Goal: Task Accomplishment & Management: Complete application form

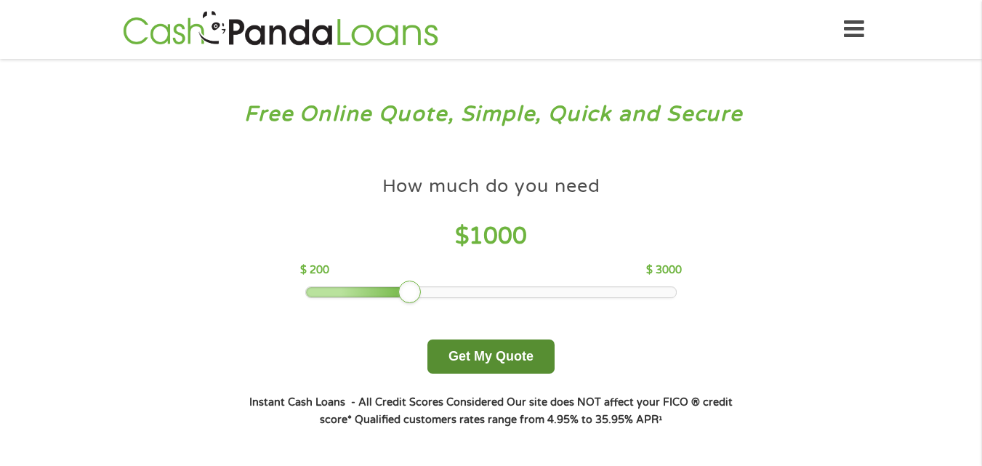
click at [494, 355] on button "Get My Quote" at bounding box center [490, 356] width 127 height 34
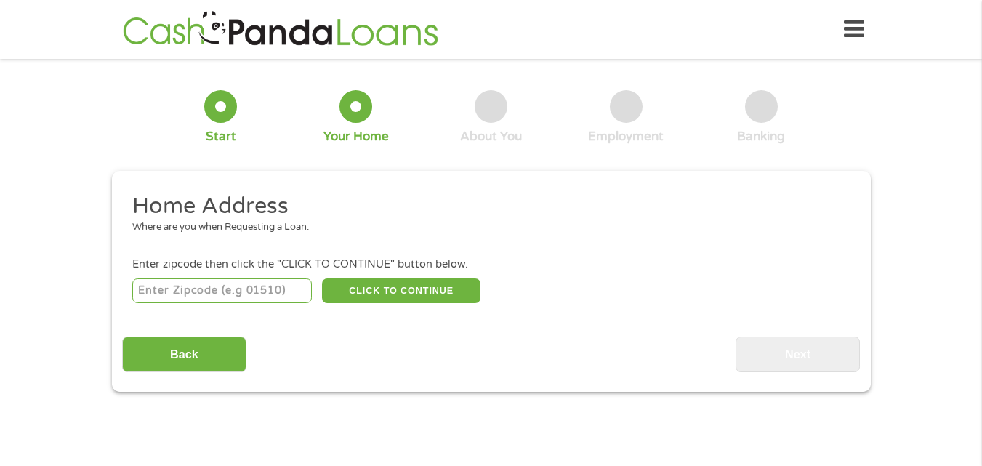
click at [182, 292] on input "number" at bounding box center [221, 290] width 179 height 25
type input "75172"
select select "[US_STATE]"
click at [416, 287] on button "CLICK TO CONTINUE" at bounding box center [401, 290] width 158 height 25
type input "75172"
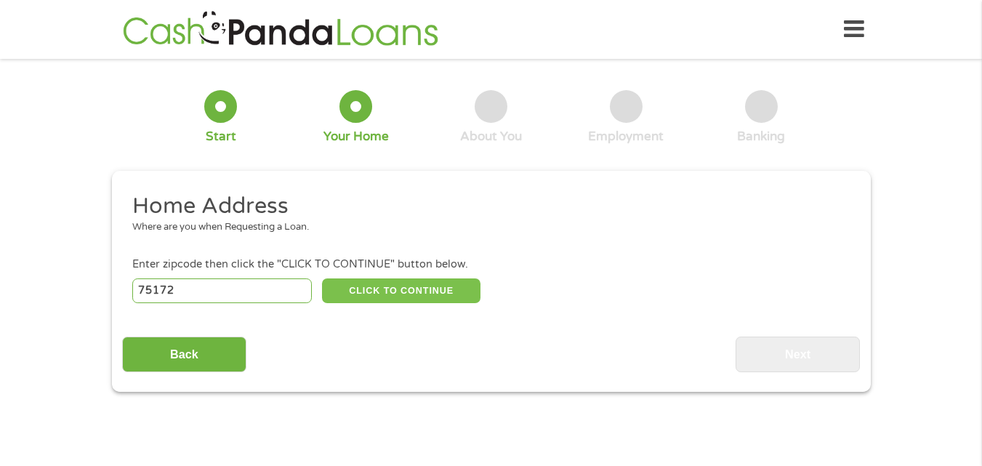
type input "Wilmer"
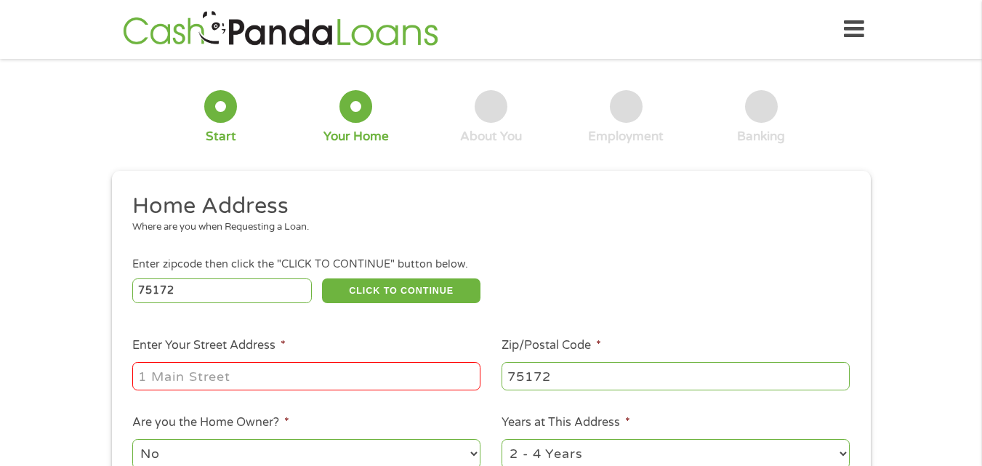
click at [177, 379] on input "Enter Your Street Address *" at bounding box center [306, 376] width 348 height 28
type input "5900 S Interstate Highway 45 Apt 6302"
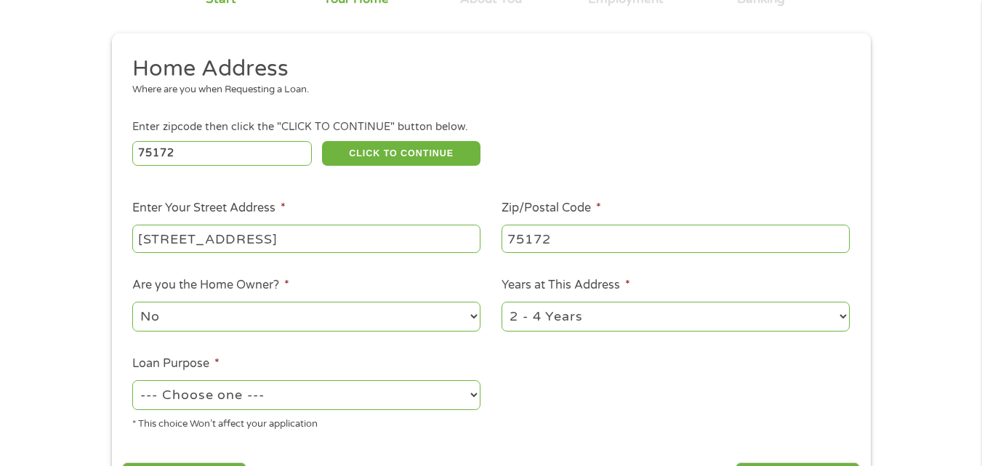
scroll to position [145, 0]
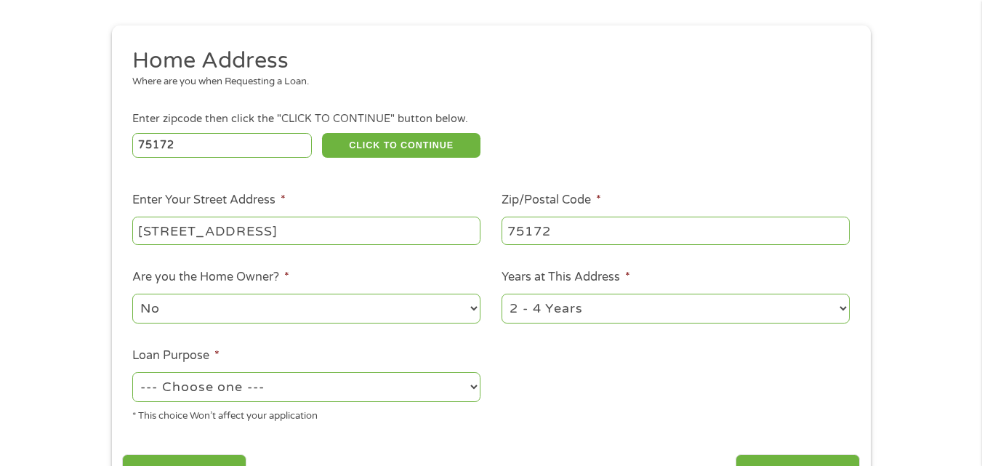
click at [839, 305] on select "1 Year or less 1 - 2 Years 2 - 4 Years Over 4 Years" at bounding box center [675, 309] width 348 height 30
select select "12months"
click at [501, 294] on select "1 Year or less 1 - 2 Years 2 - 4 Years Over 4 Years" at bounding box center [675, 309] width 348 height 30
click at [472, 386] on select "--- Choose one --- Pay Bills Debt Consolidation Home Improvement Major Purchase…" at bounding box center [306, 387] width 348 height 30
select select "shorttermcash"
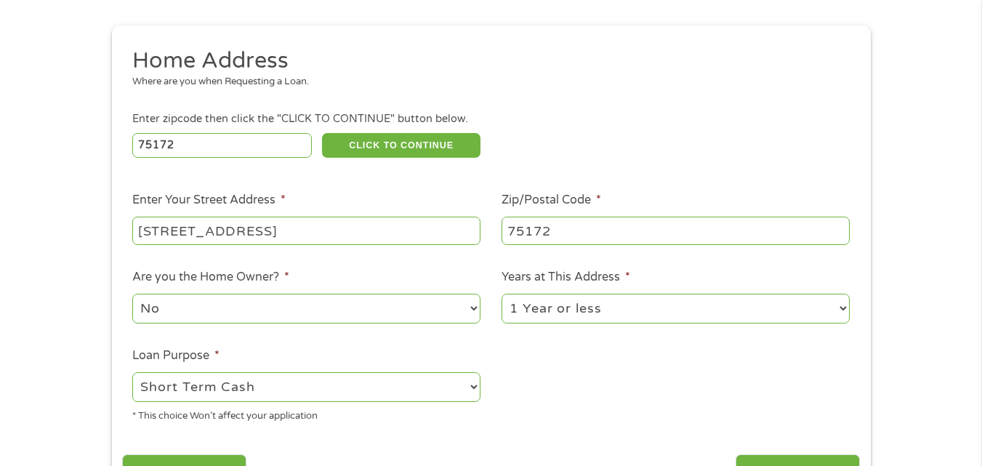
click at [132, 372] on select "--- Choose one --- Pay Bills Debt Consolidation Home Improvement Major Purchase…" at bounding box center [306, 387] width 348 height 30
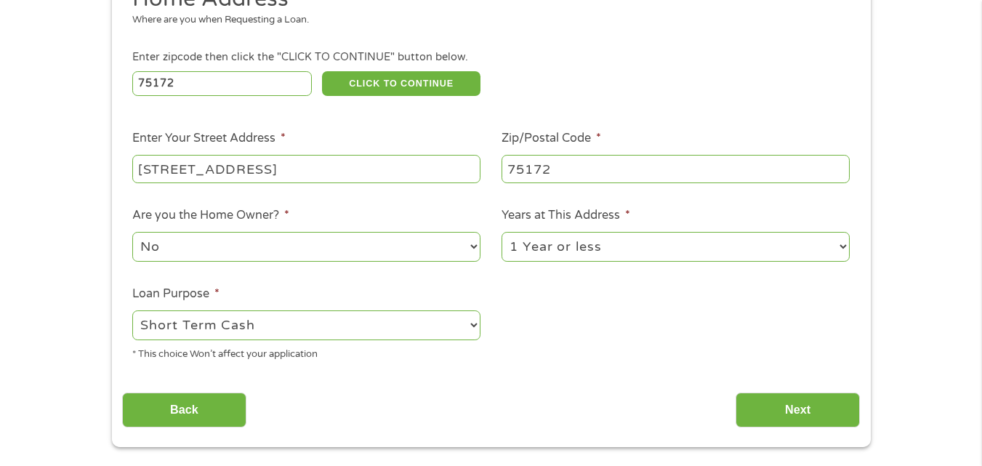
scroll to position [291, 0]
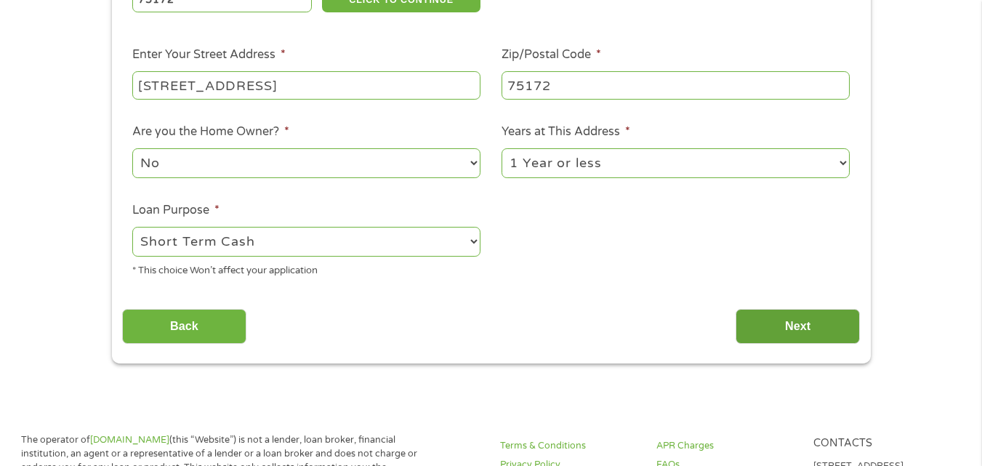
click at [800, 325] on input "Next" at bounding box center [797, 327] width 124 height 36
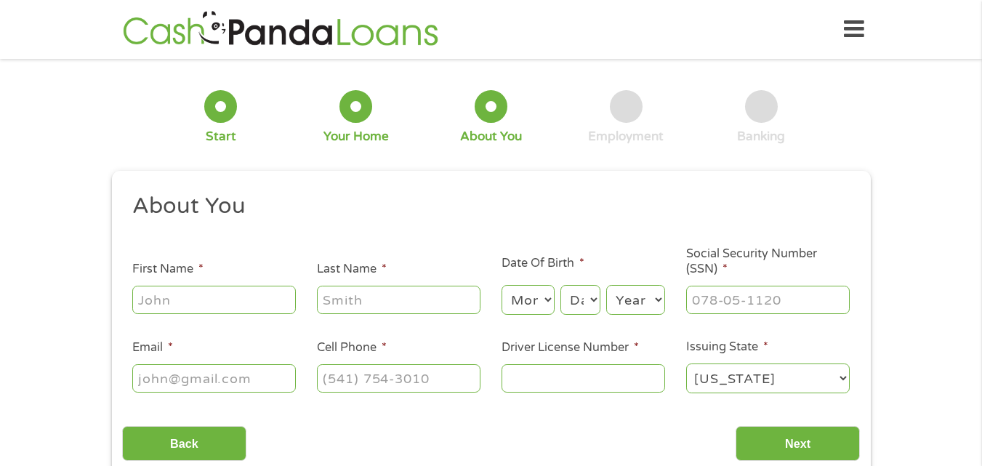
scroll to position [6, 6]
click at [211, 304] on input "First Name *" at bounding box center [213, 300] width 163 height 28
type input "Margaret H"
type input "Collins"
type input "corrine81264@gmail.com"
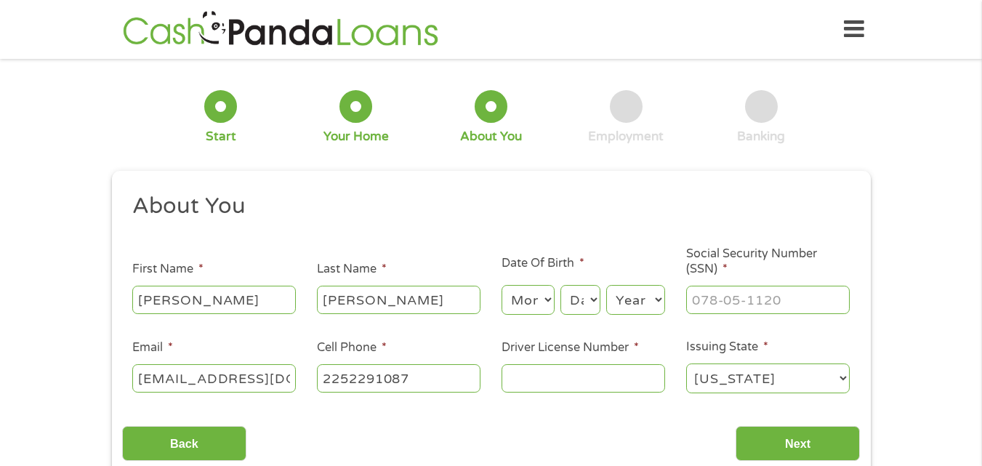
type input "(225) 229-1087"
click at [541, 302] on select "Month 1 2 3 4 5 6 7 8 9 10 11 12" at bounding box center [527, 300] width 53 height 30
select select "8"
click at [501, 285] on select "Month 1 2 3 4 5 6 7 8 9 10 11 12" at bounding box center [527, 300] width 53 height 30
click at [594, 298] on select "Day 1 2 3 4 5 6 7 8 9 10 11 12 13 14 15 16 17 18 19 20 21 22 23 24 25 26 27 28 …" at bounding box center [579, 300] width 39 height 30
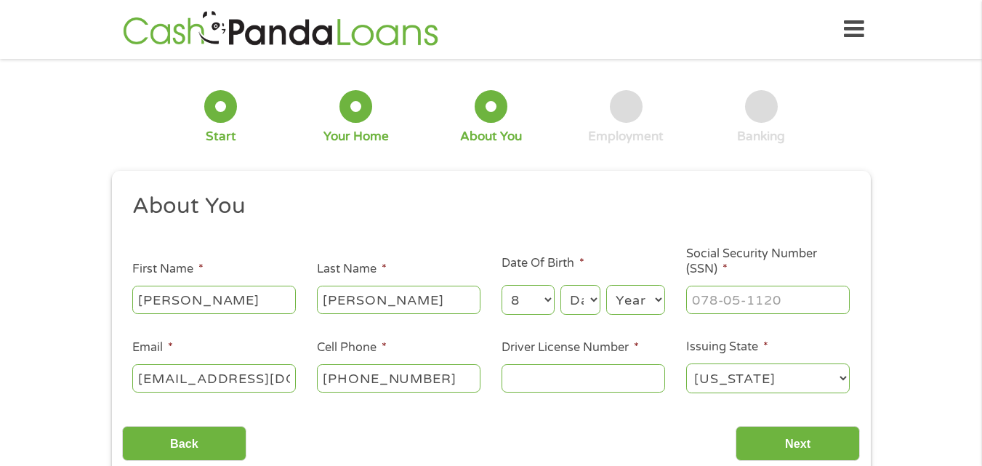
select select "12"
click at [560, 285] on select "Day 1 2 3 4 5 6 7 8 9 10 11 12 13 14 15 16 17 18 19 20 21 22 23 24 25 26 27 28 …" at bounding box center [579, 300] width 39 height 30
click at [650, 300] on select "Year 2007 2006 2005 2004 2003 2002 2001 2000 1999 1998 1997 1996 1995 1994 1993…" at bounding box center [635, 300] width 59 height 30
select select "1964"
click at [606, 285] on select "Year 2007 2006 2005 2004 2003 2002 2001 2000 1999 1998 1997 1996 1995 1994 1993…" at bounding box center [635, 300] width 59 height 30
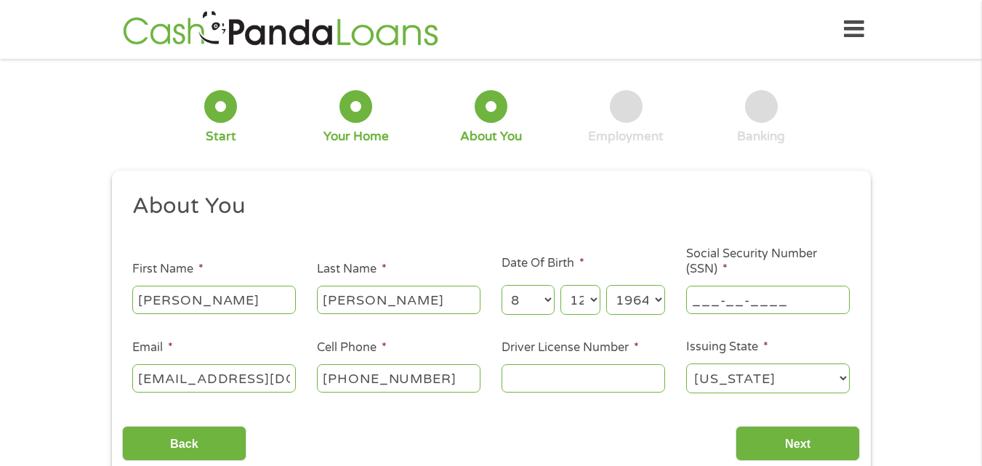
click at [742, 304] on input "___-__-____" at bounding box center [767, 300] width 163 height 28
type input "438-25-9269"
click at [557, 382] on input "Driver License Number *" at bounding box center [582, 378] width 163 height 28
type input "2560295"
click at [844, 379] on select "Alabama Alaska Arizona Arkansas California Colorado Connecticut Delaware Distri…" at bounding box center [767, 378] width 163 height 30
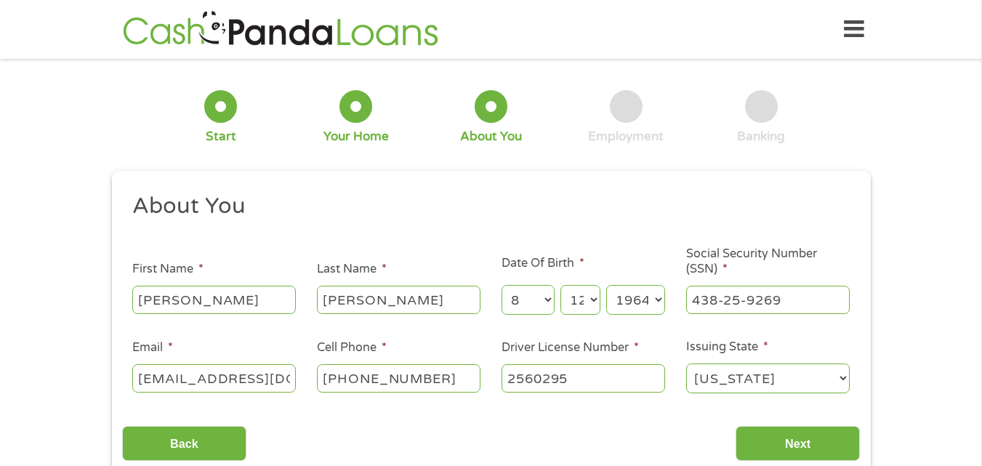
select select "Louisiana"
click at [686, 363] on select "Alabama Alaska Arizona Arkansas California Colorado Connecticut Delaware Distri…" at bounding box center [767, 378] width 163 height 30
click at [798, 442] on input "Next" at bounding box center [797, 444] width 124 height 36
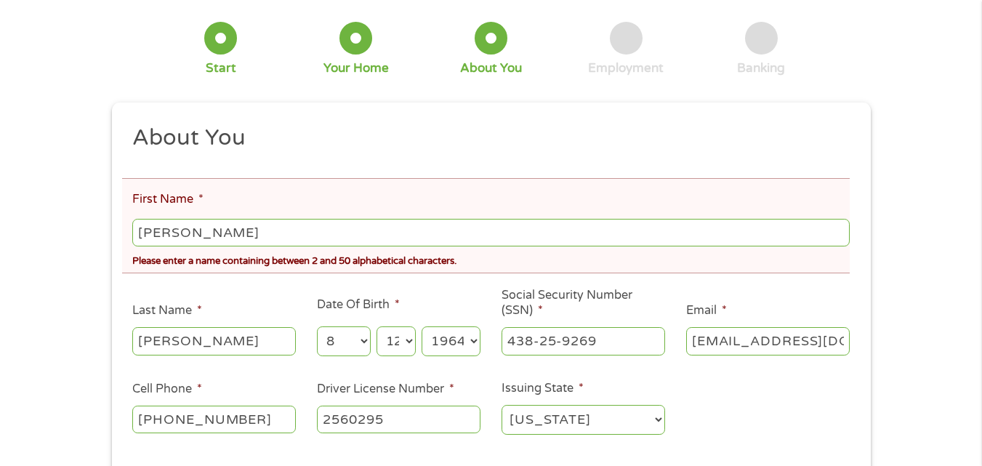
scroll to position [145, 0]
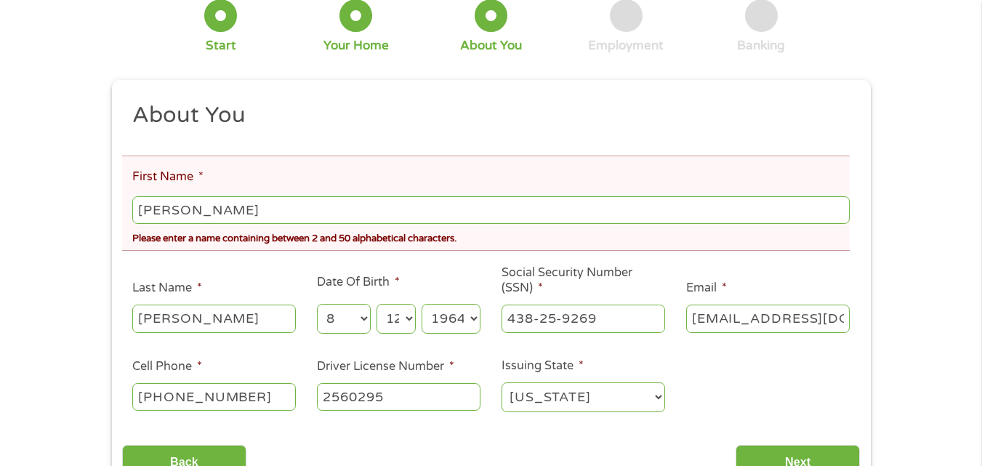
click at [223, 209] on input "Margaret H" at bounding box center [490, 210] width 716 height 28
type input "Margaret"
click at [551, 238] on div "Please enter a name containing between 2 and 50 alphabetical characters." at bounding box center [490, 237] width 716 height 20
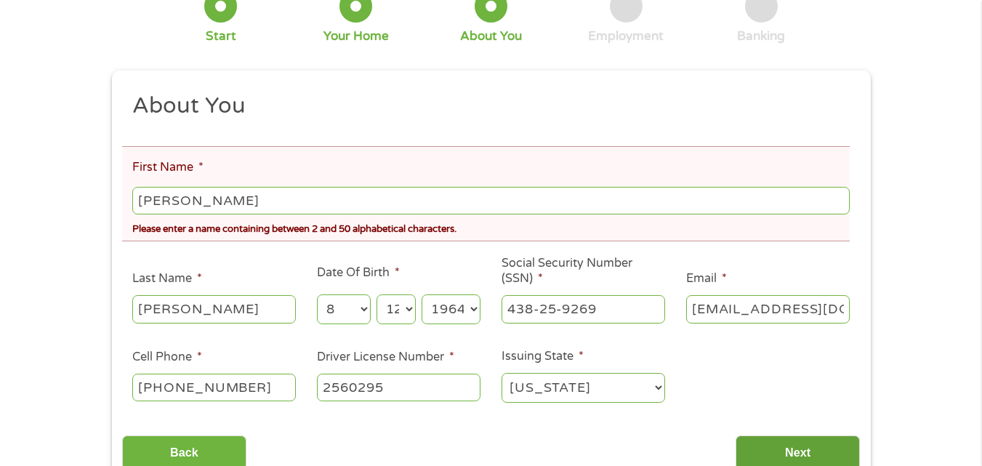
scroll to position [218, 0]
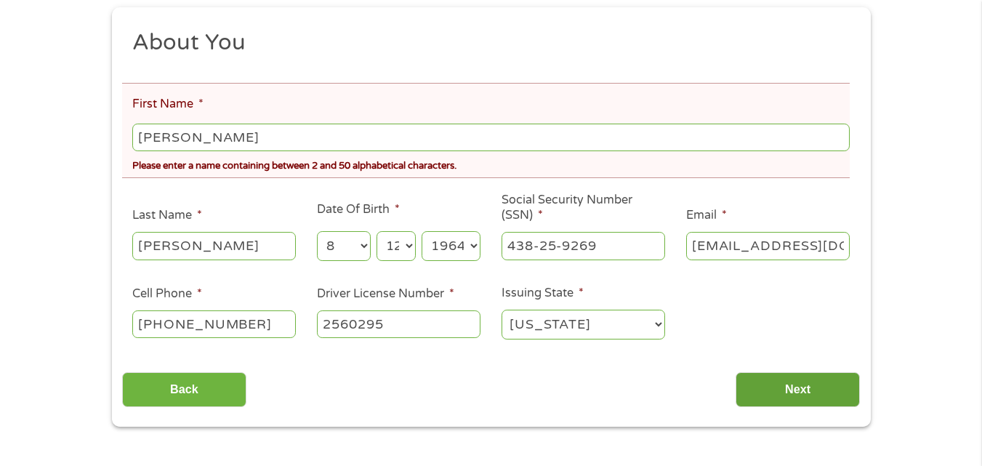
click at [796, 389] on input "Next" at bounding box center [797, 390] width 124 height 36
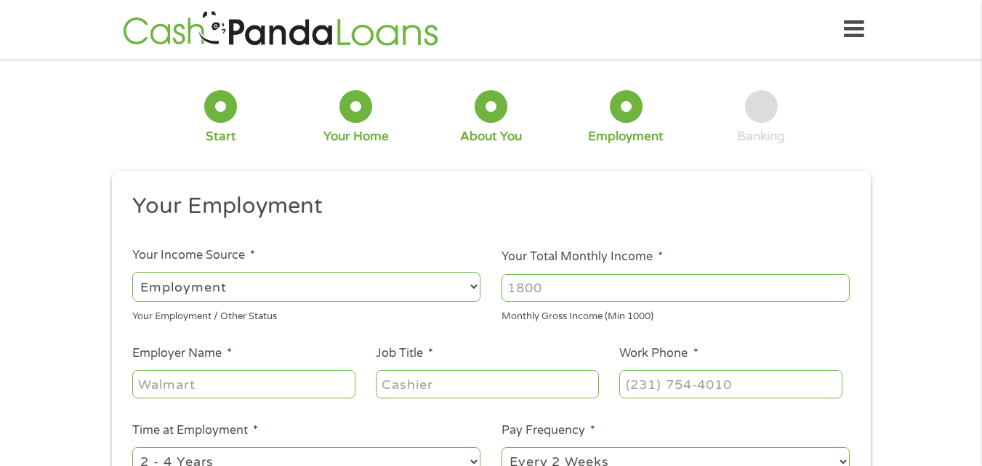
scroll to position [6, 6]
click at [472, 289] on select "--- Choose one --- Employment Self Employed Benefits" at bounding box center [306, 287] width 348 height 30
select select "benefits"
click at [132, 272] on select "--- Choose one --- Employment Self Employed Benefits" at bounding box center [306, 287] width 348 height 30
type input "Other"
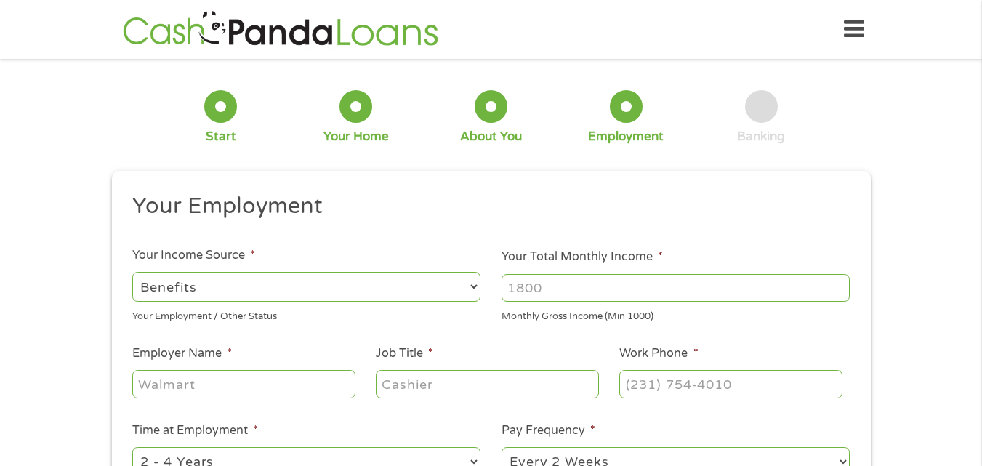
type input "(225) 229-1087"
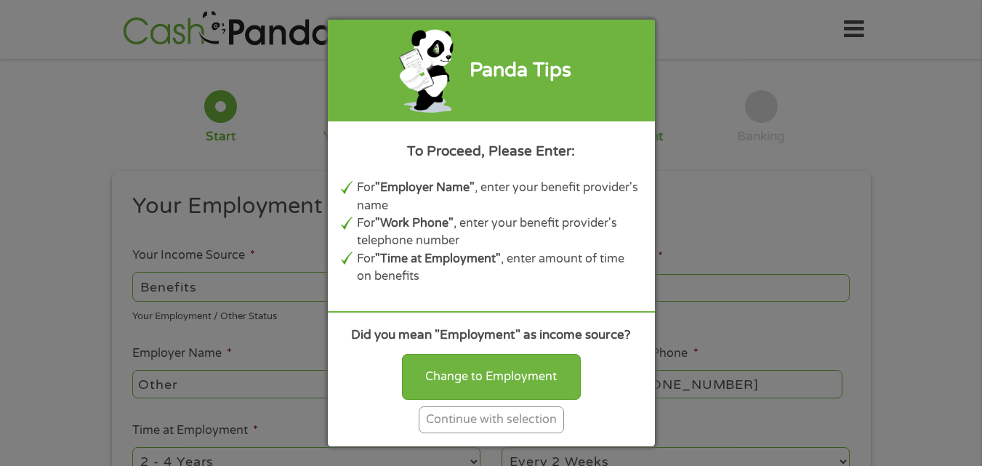
click at [690, 263] on div "Panda Tips To Proceed, Please Enter: For "Employer Name" , enter your benefit p…" at bounding box center [491, 233] width 982 height 466
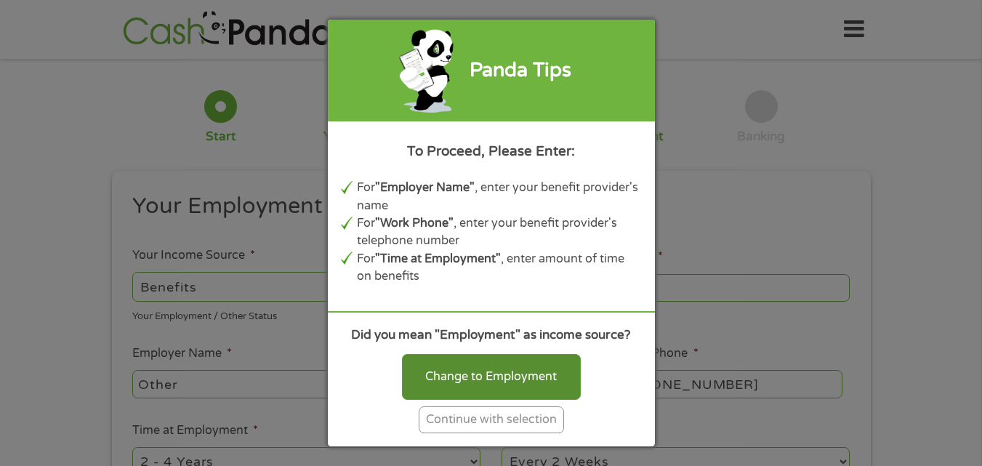
click at [471, 373] on div "Change to Employment" at bounding box center [491, 376] width 179 height 45
select select "fullTime"
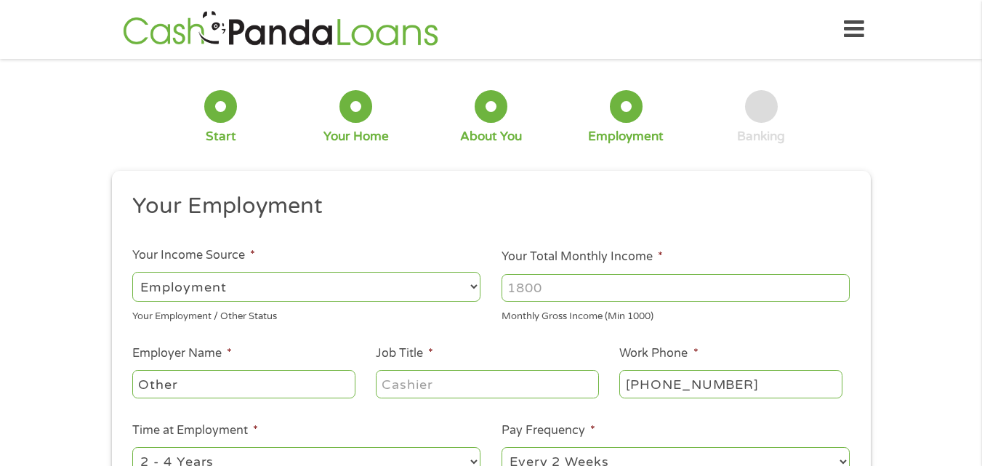
click at [545, 285] on input "Your Total Monthly Income *" at bounding box center [675, 288] width 348 height 28
click at [840, 283] on input "1000" at bounding box center [675, 288] width 348 height 28
click at [839, 295] on input "1000" at bounding box center [675, 288] width 348 height 28
click at [548, 286] on input "1000" at bounding box center [675, 288] width 348 height 28
type input "1"
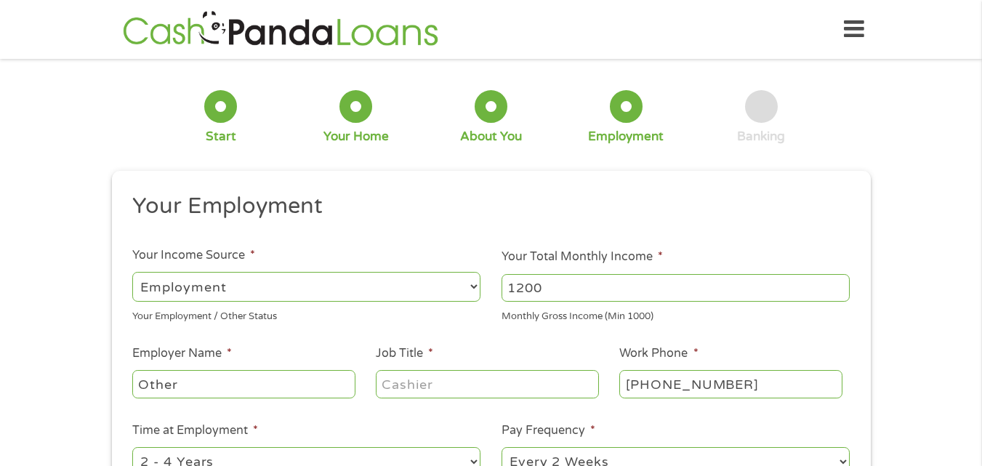
type input "1200"
click at [472, 283] on select "--- Choose one --- Employment Self Employed Benefits" at bounding box center [306, 287] width 348 height 30
select select "selfEmployed"
click at [132, 272] on select "--- Choose one --- Employment Self Employed Benefits" at bounding box center [306, 287] width 348 height 30
drag, startPoint x: 191, startPoint y: 388, endPoint x: 128, endPoint y: 379, distance: 63.8
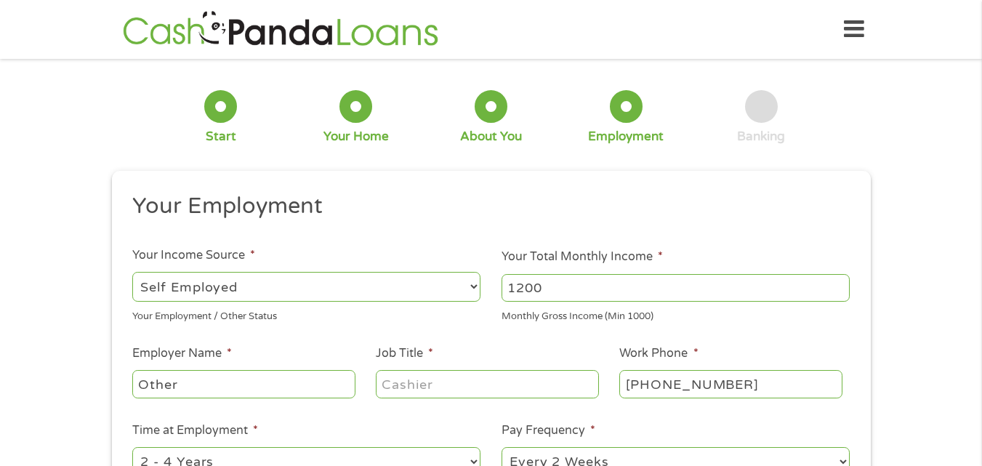
click at [121, 381] on div "This field is hidden when viewing the form gclid EAIaIQobChMIuPOS58_CjwMVznRvBB…" at bounding box center [491, 407] width 759 height 472
type input "Social Security"
click at [403, 381] on input "Job Title *" at bounding box center [487, 384] width 222 height 28
type input "Retired"
click at [699, 391] on input "(225) 229-1087" at bounding box center [730, 384] width 222 height 28
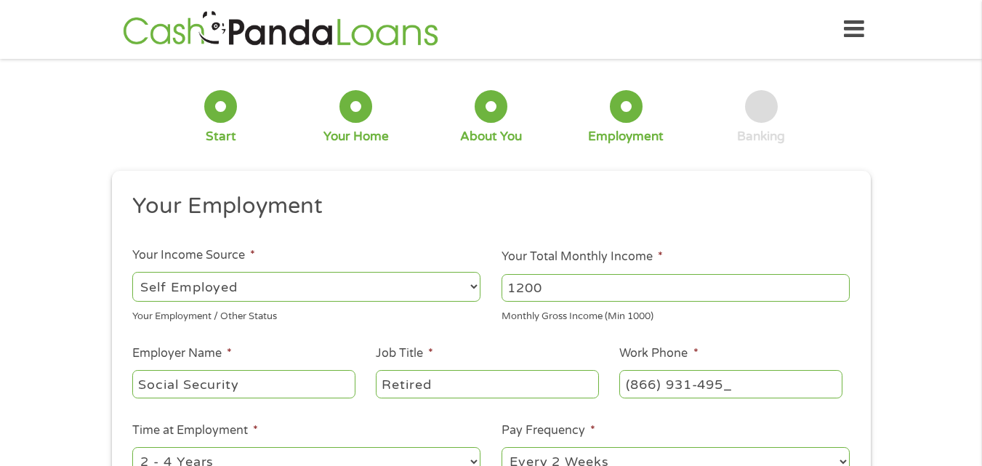
type input "(866) 931-4958"
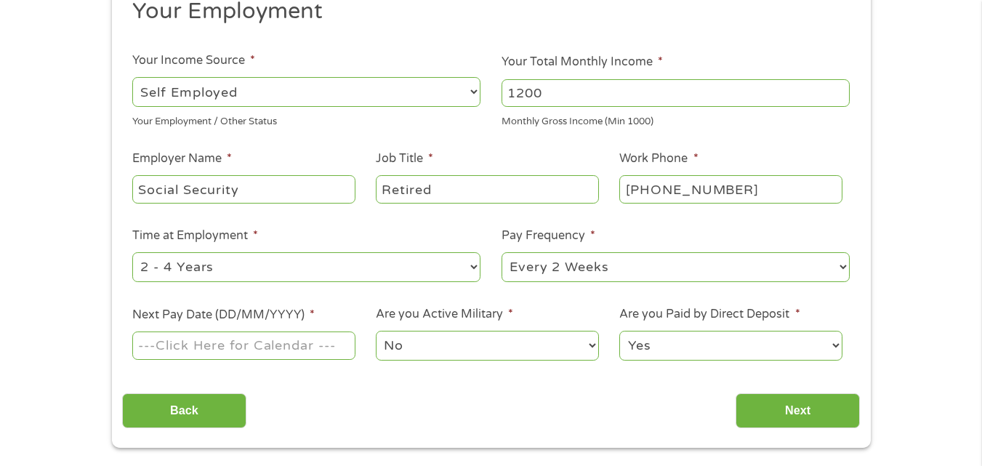
scroll to position [218, 0]
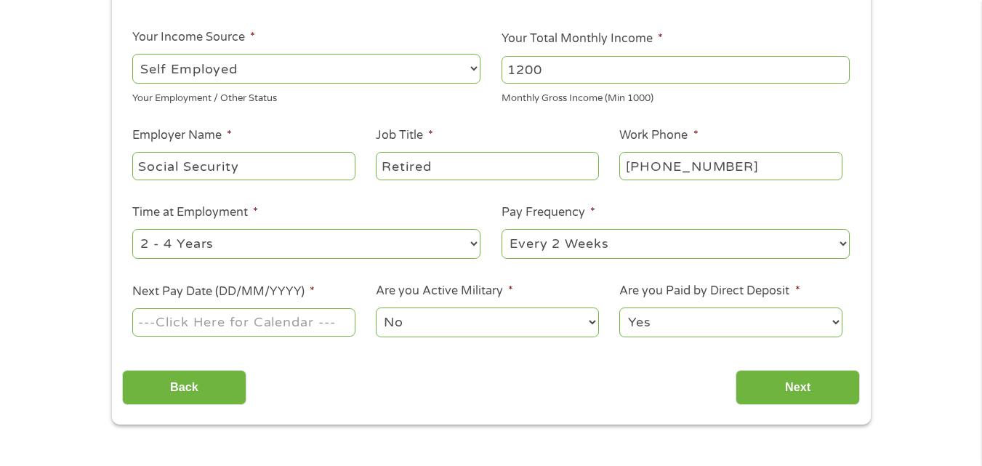
click at [841, 246] on select "--- Choose one --- Every 2 Weeks Every Week Monthly Semi-Monthly" at bounding box center [675, 244] width 348 height 30
select select "monthly"
click at [501, 229] on select "--- Choose one --- Every 2 Weeks Every Week Monthly Semi-Monthly" at bounding box center [675, 244] width 348 height 30
click at [288, 328] on input "Next Pay Date (DD/MM/YYYY) *" at bounding box center [243, 322] width 222 height 28
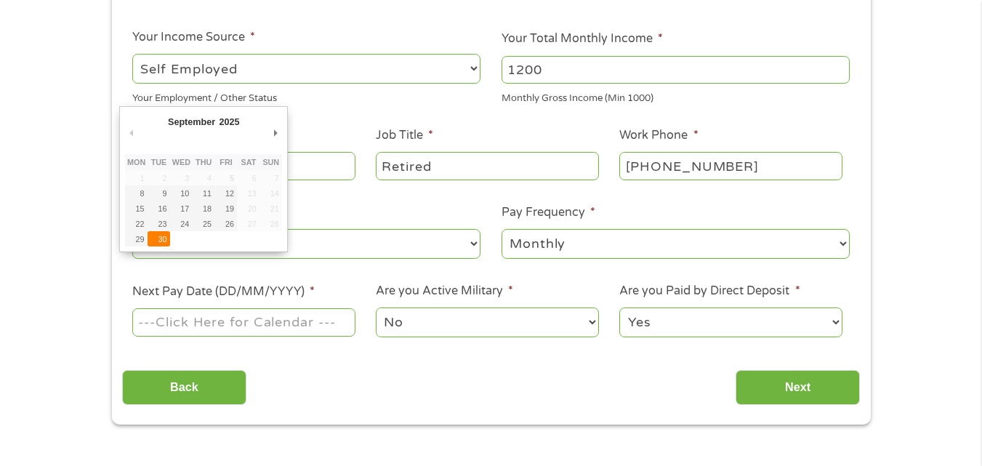
type input "30/09/2025"
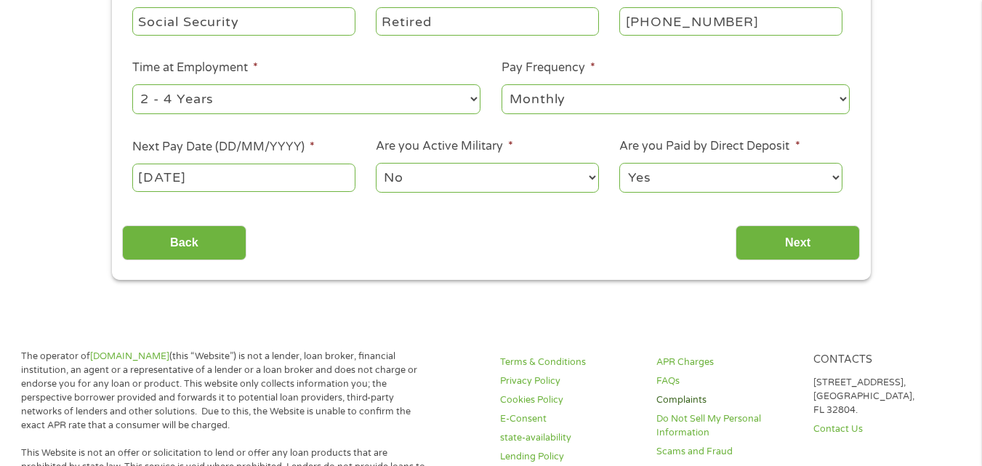
scroll to position [436, 0]
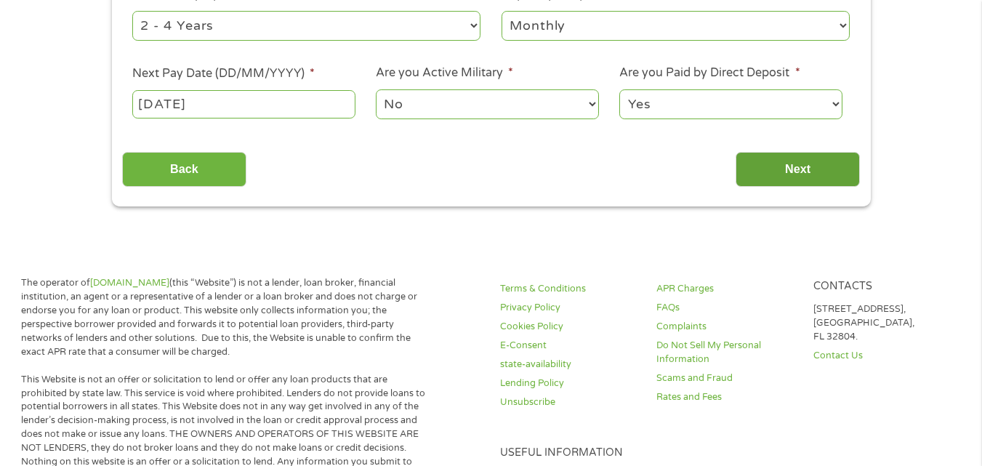
click at [791, 171] on input "Next" at bounding box center [797, 170] width 124 height 36
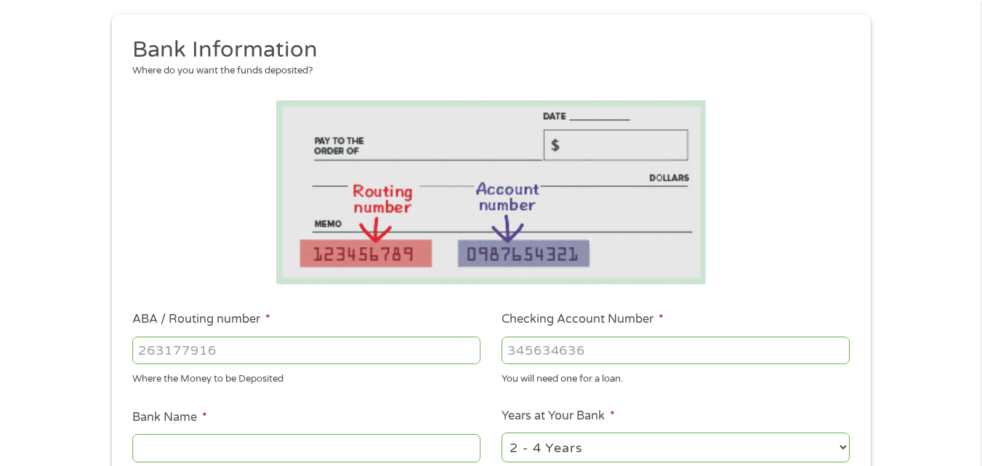
scroll to position [218, 0]
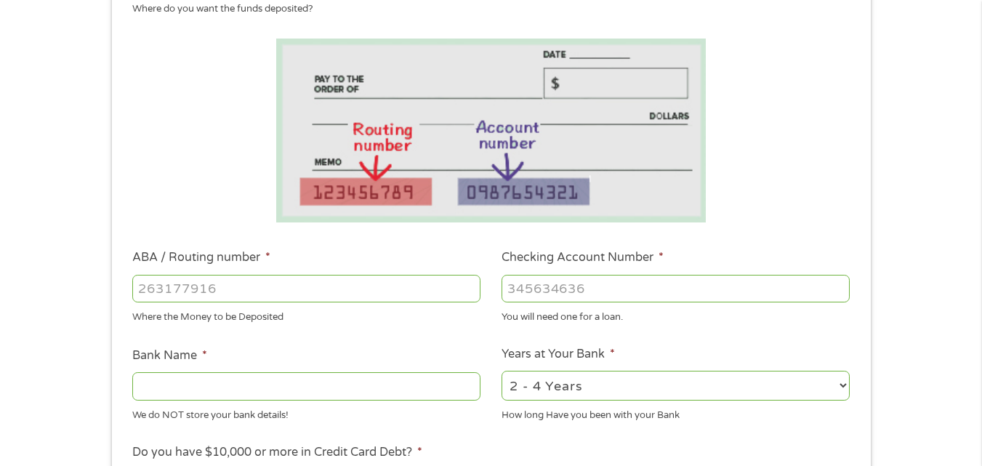
click at [206, 288] on input "ABA / Routing number *" at bounding box center [306, 289] width 348 height 28
type input "065403626"
type input "REGIONS BANK"
type input "065403626"
click at [549, 291] on input "Checking Account Number *" at bounding box center [675, 289] width 348 height 28
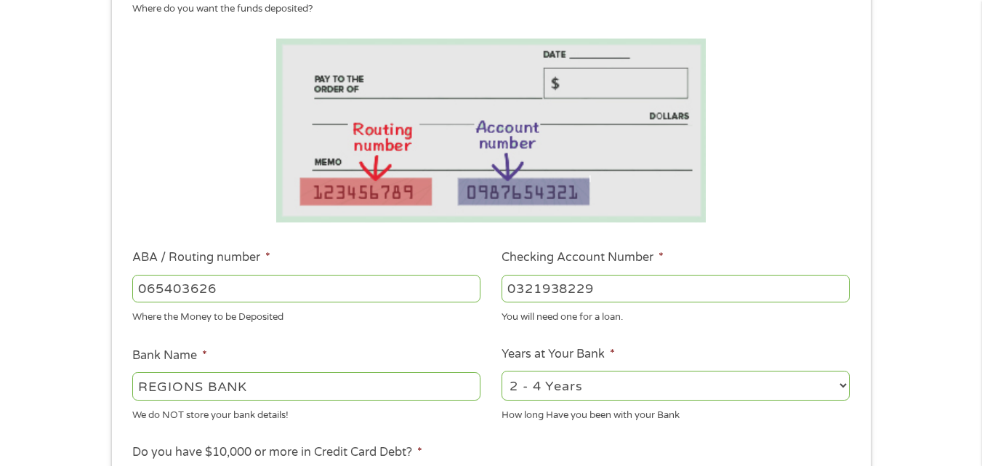
type input "0321938229"
click at [839, 385] on select "2 - 4 Years 6 - 12 Months 1 - 2 Years Over 4 Years" at bounding box center [675, 386] width 348 height 30
select select "60months"
click at [501, 371] on select "2 - 4 Years 6 - 12 Months 1 - 2 Years Over 4 Years" at bounding box center [675, 386] width 348 height 30
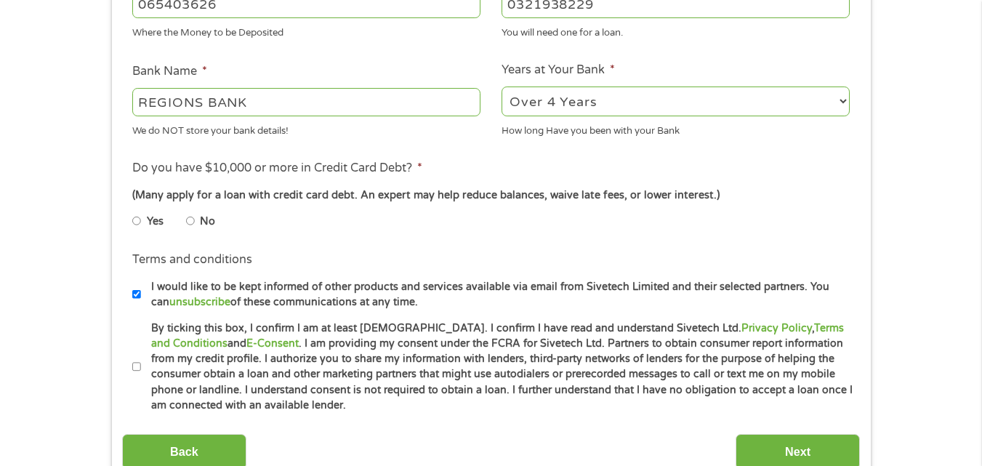
scroll to position [509, 0]
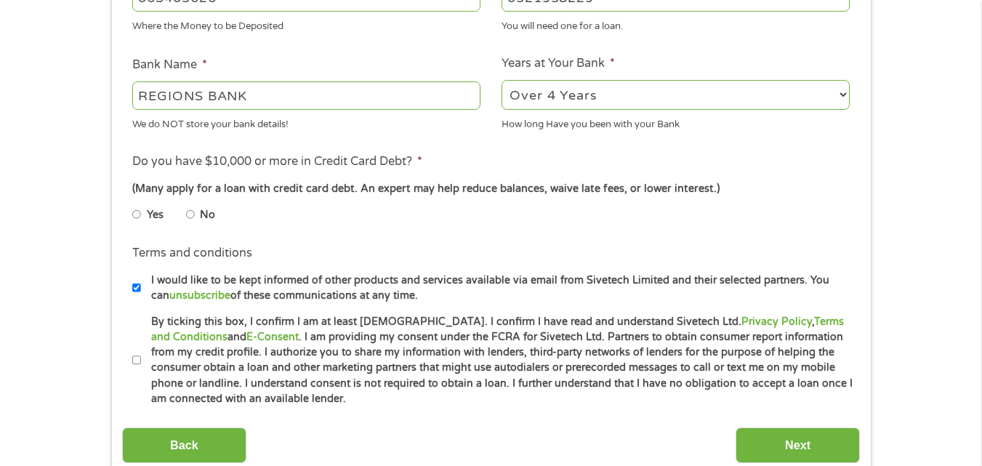
click at [190, 213] on input "No" at bounding box center [190, 214] width 9 height 23
radio input "true"
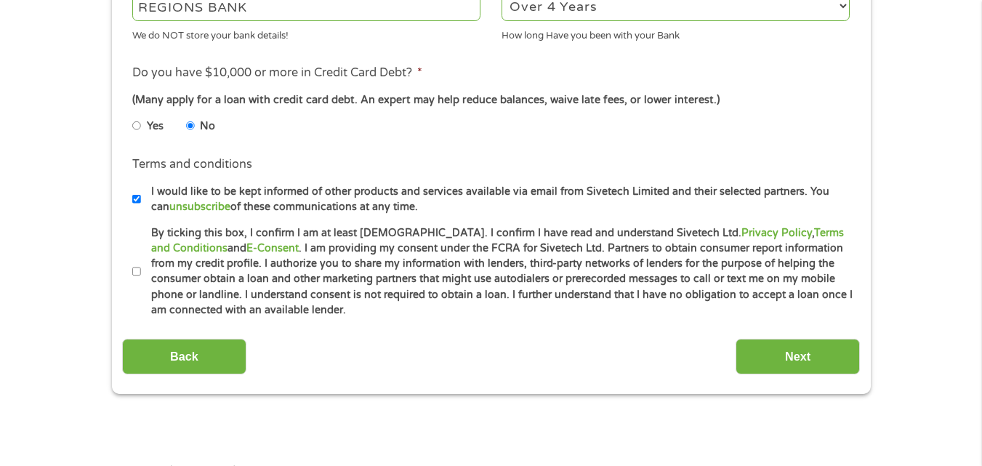
scroll to position [654, 0]
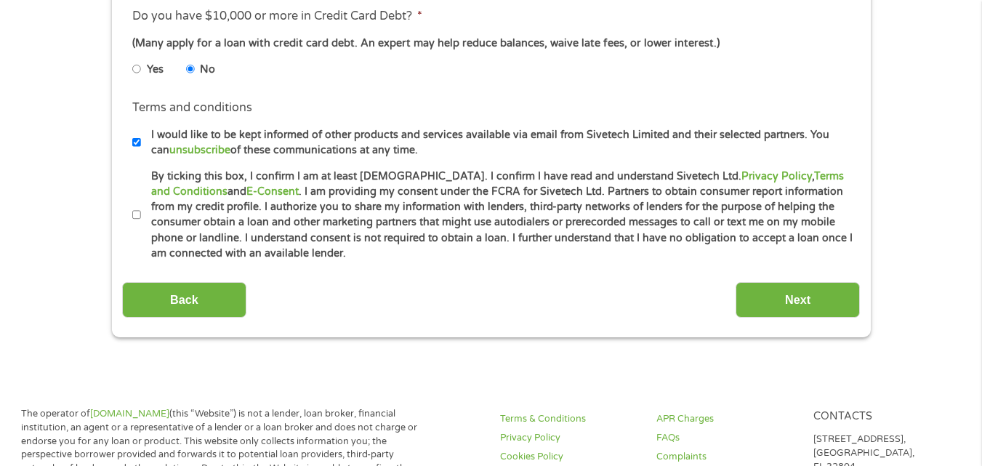
click at [140, 214] on input "By ticking this box, I confirm I am at least 18 years old. I confirm I have rea…" at bounding box center [136, 214] width 9 height 23
checkbox input "true"
click at [784, 297] on input "Next" at bounding box center [797, 300] width 124 height 36
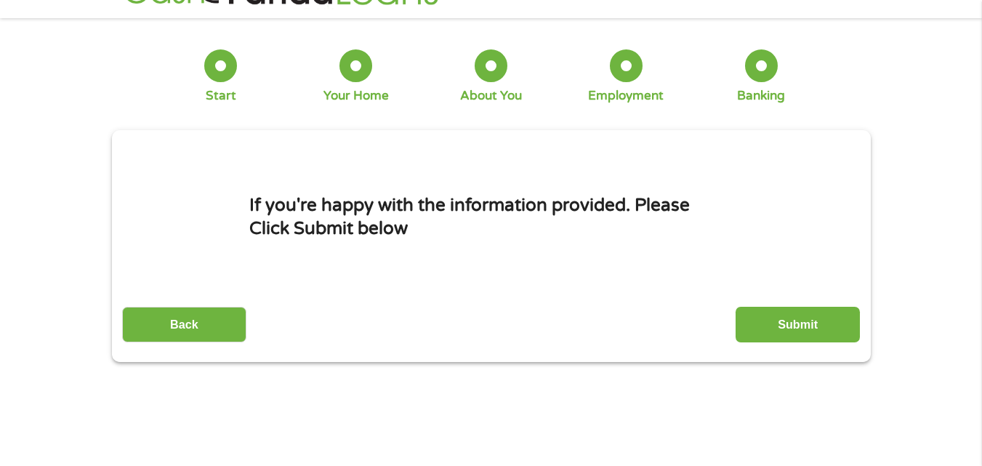
scroll to position [0, 0]
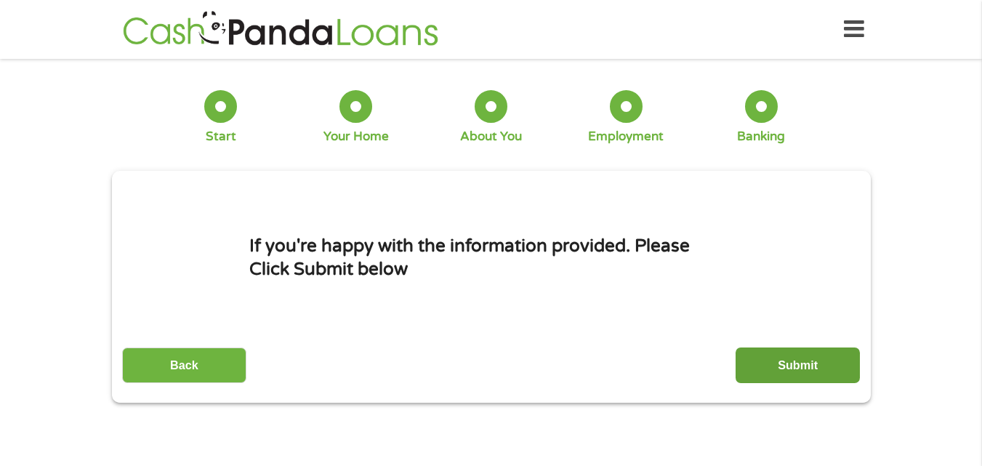
click at [798, 367] on input "Submit" at bounding box center [797, 365] width 124 height 36
